Goal: Task Accomplishment & Management: Use online tool/utility

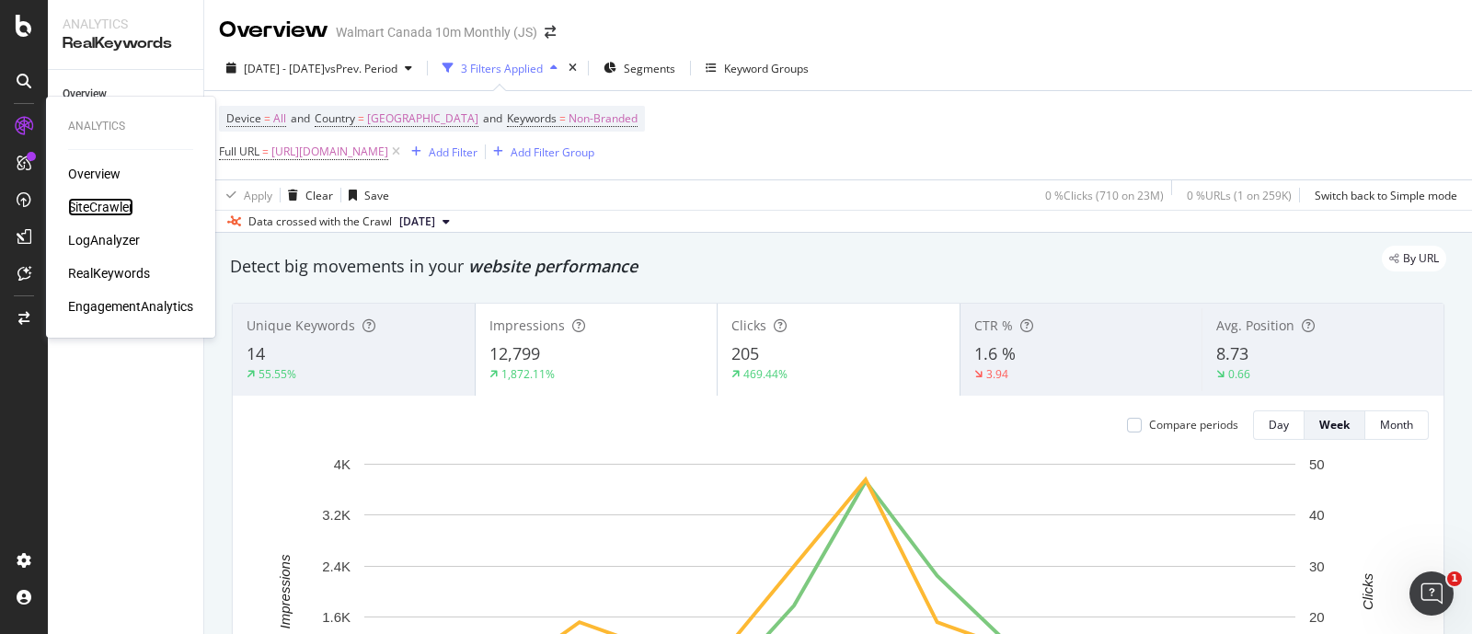
click at [97, 204] on div "SiteCrawler" at bounding box center [100, 207] width 65 height 18
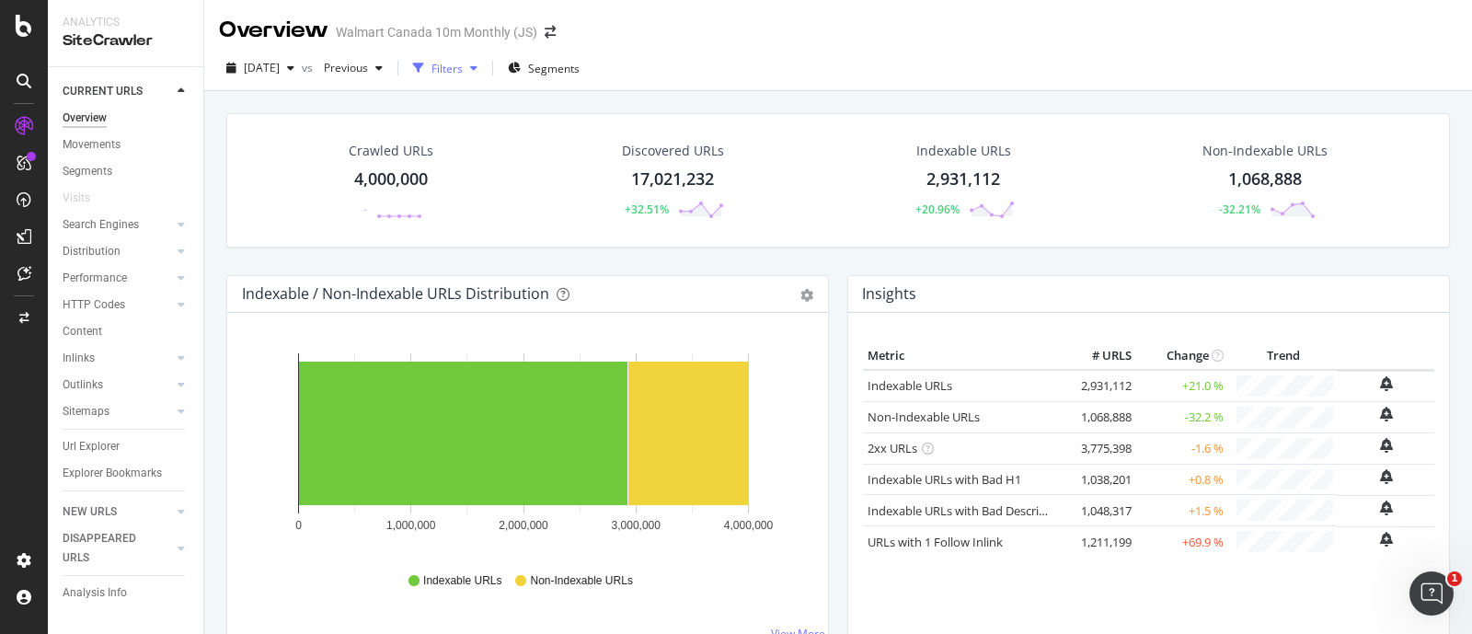
click at [477, 66] on icon "button" at bounding box center [473, 68] width 7 height 11
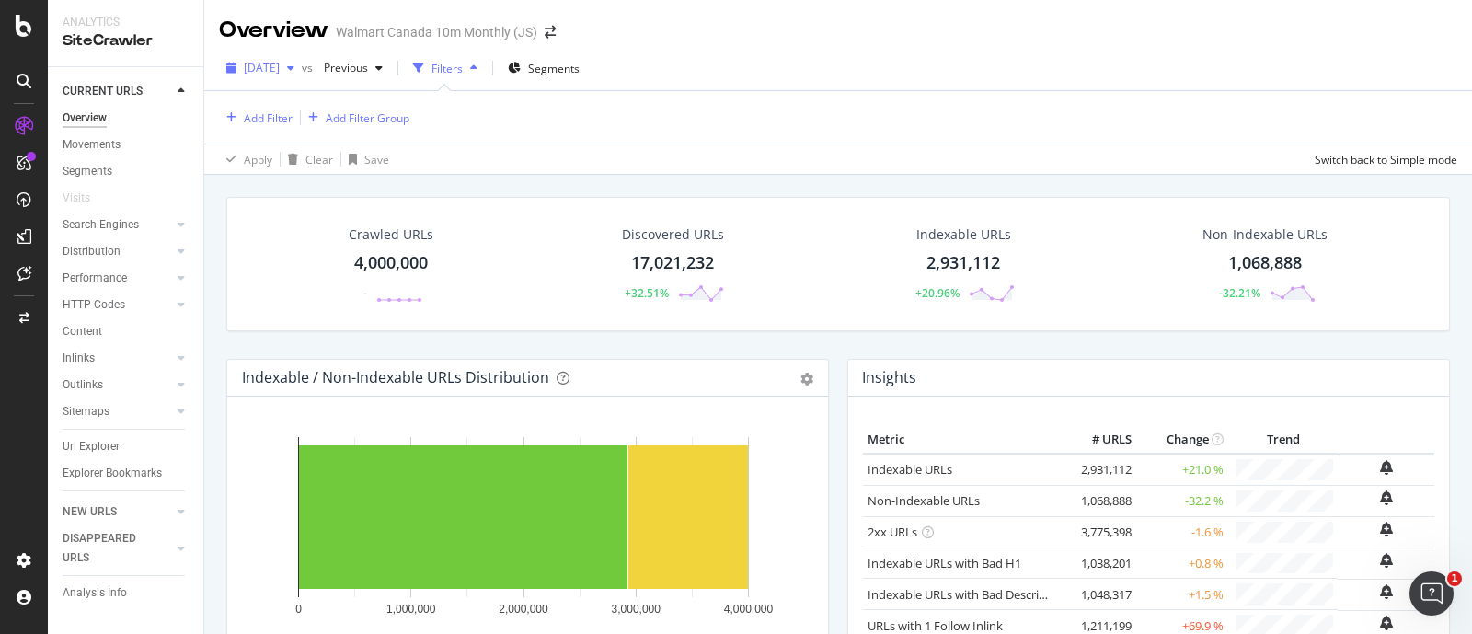
click at [294, 71] on icon "button" at bounding box center [290, 68] width 7 height 11
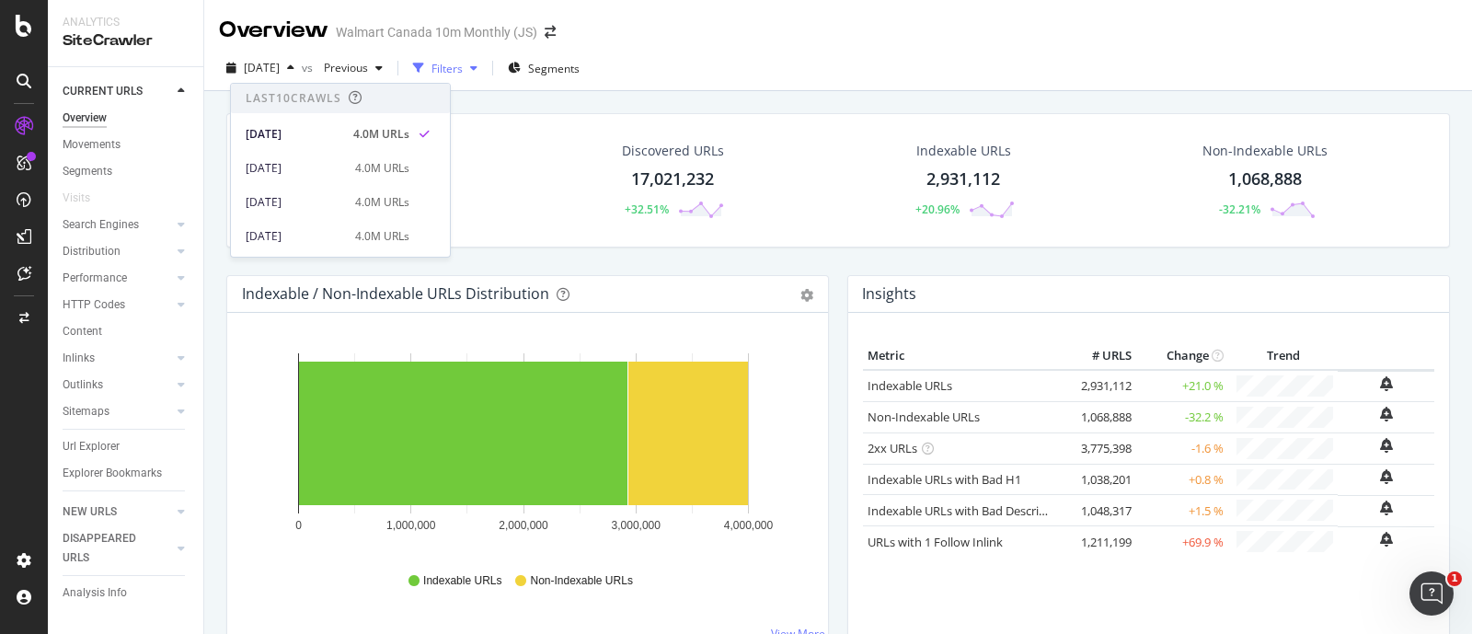
click at [477, 70] on icon "button" at bounding box center [473, 68] width 7 height 11
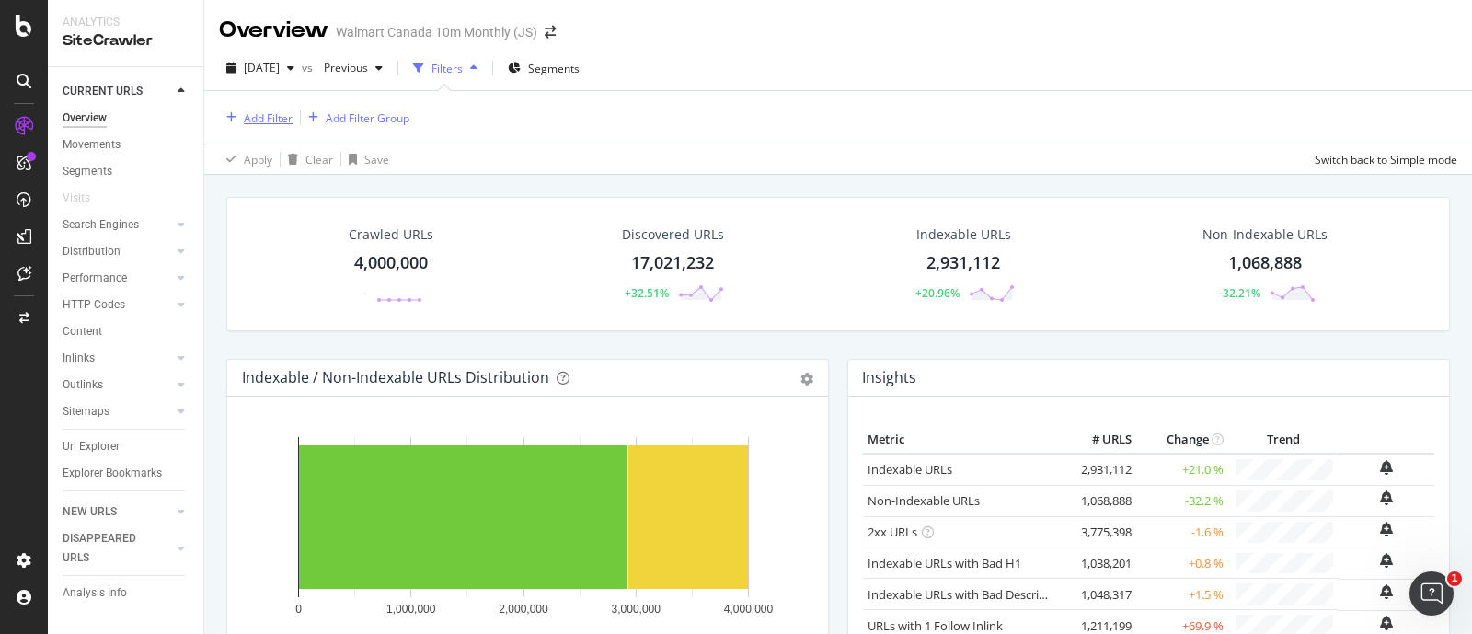
click at [256, 115] on div "Add Filter" at bounding box center [268, 118] width 49 height 16
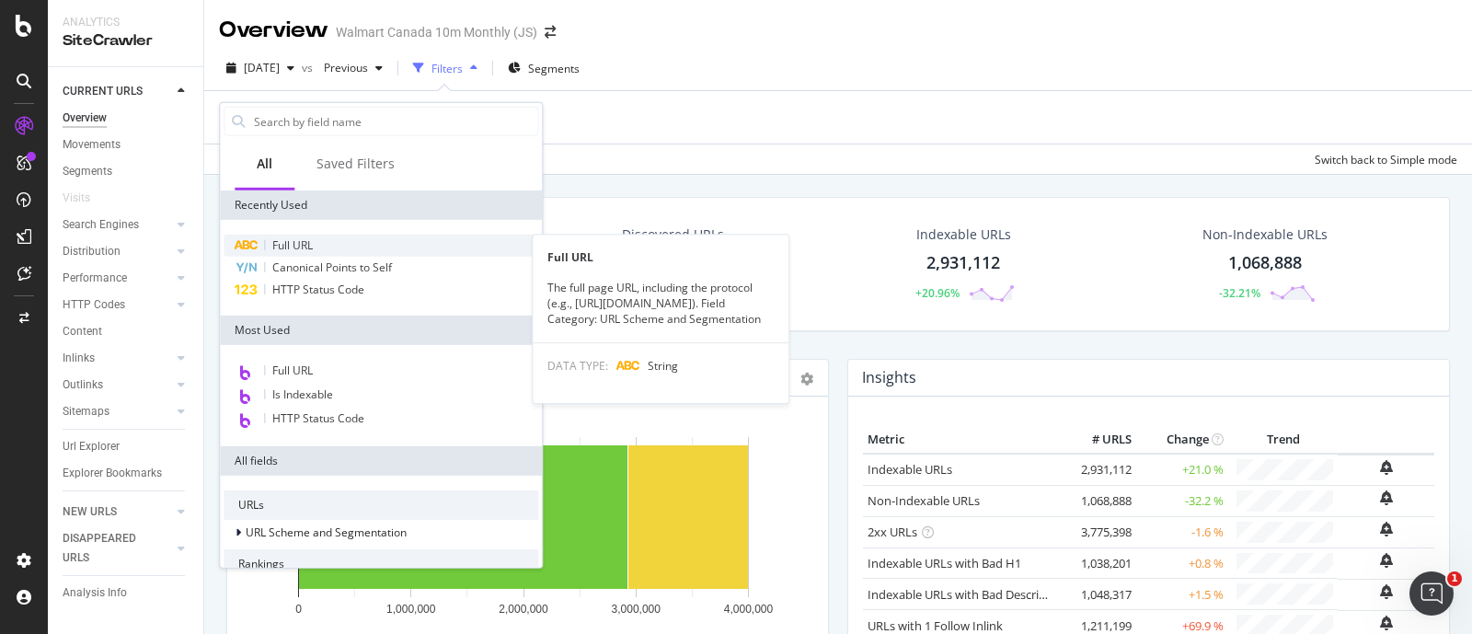
click at [288, 250] on span "Full URL" at bounding box center [292, 245] width 40 height 16
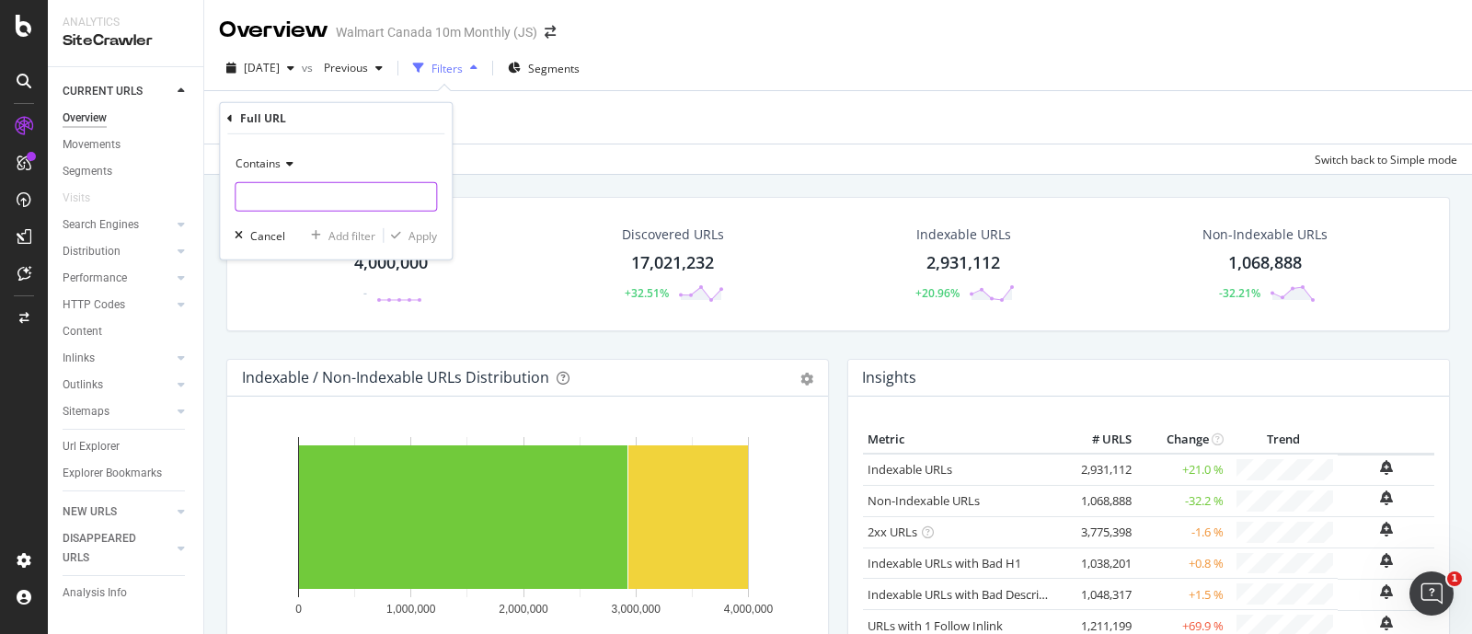
click at [285, 199] on input "text" at bounding box center [335, 196] width 201 height 29
paste input "6000188914393"
click at [243, 200] on input "6000188914393" at bounding box center [322, 196] width 174 height 29
type input "/6000188914393"
click at [419, 235] on div "Apply" at bounding box center [422, 235] width 29 height 16
